Goal: Task Accomplishment & Management: Use online tool/utility

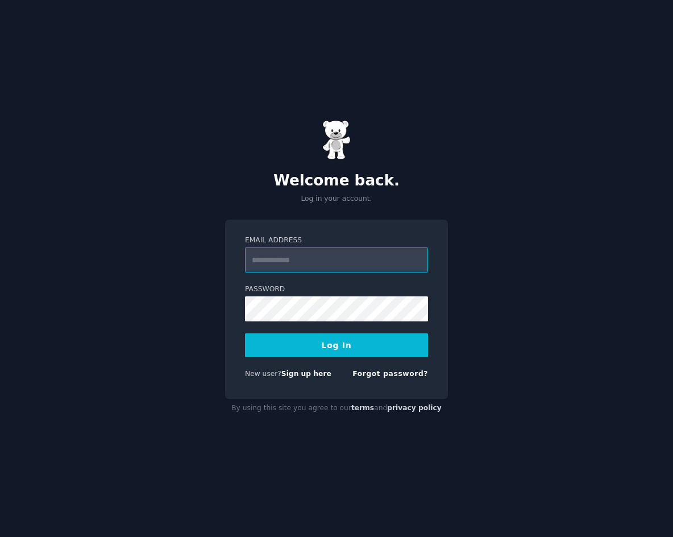
click at [307, 250] on input "Email Address" at bounding box center [336, 259] width 183 height 25
type input "**********"
click at [311, 348] on button "Log In" at bounding box center [336, 345] width 183 height 24
